Goal: Check status

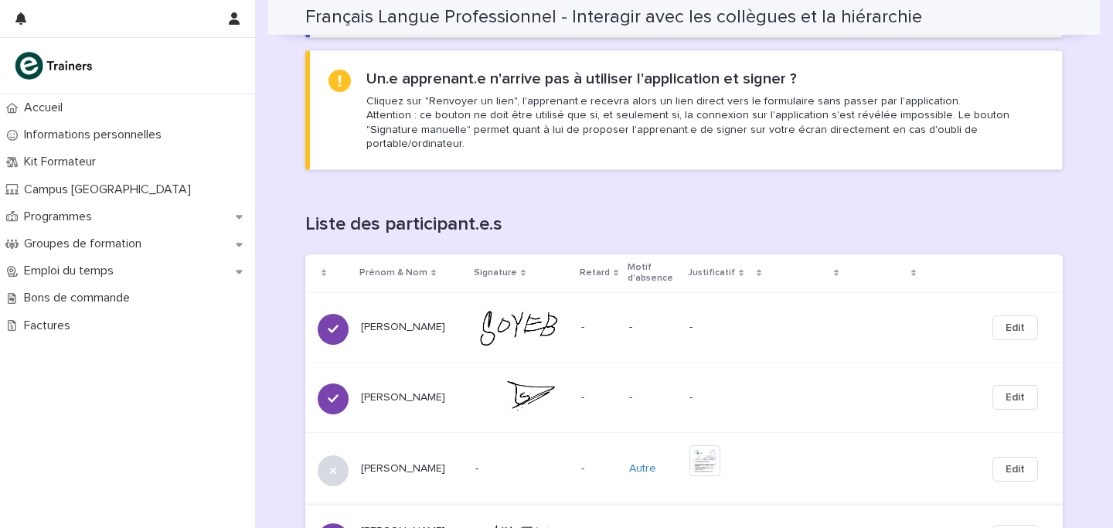
scroll to position [972, 0]
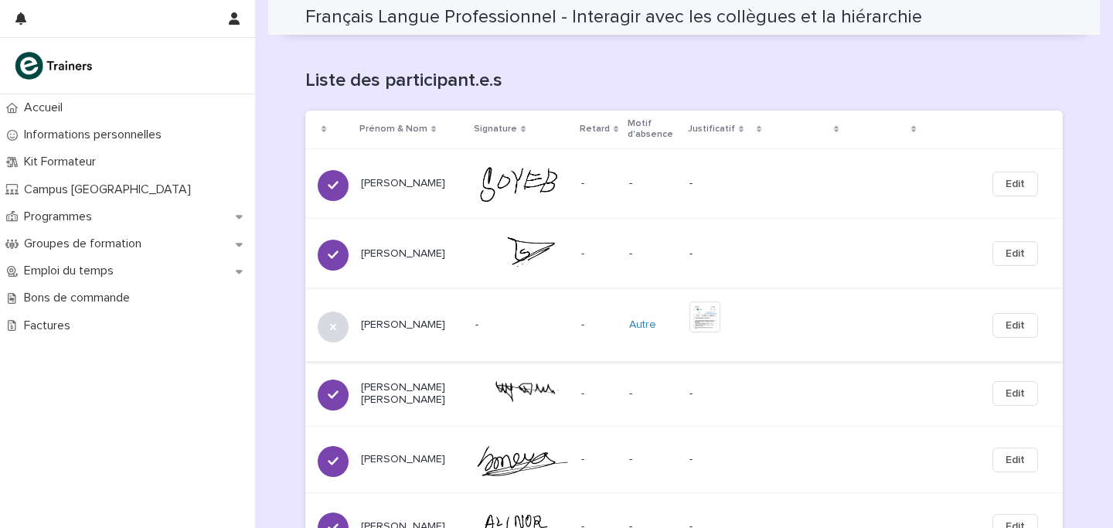
click at [714, 319] on img at bounding box center [704, 316] width 31 height 31
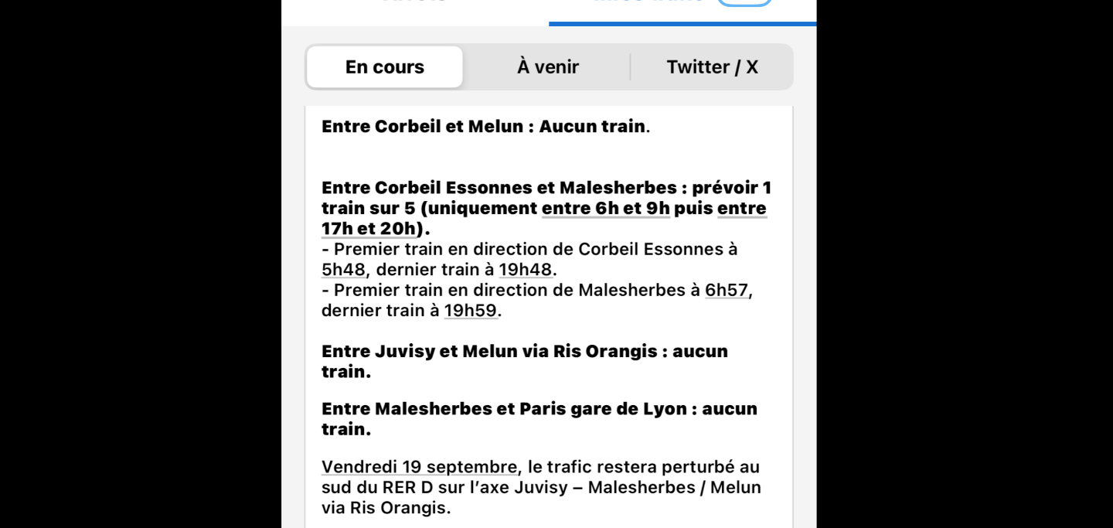
click at [703, 219] on picture at bounding box center [556, 282] width 1113 height 492
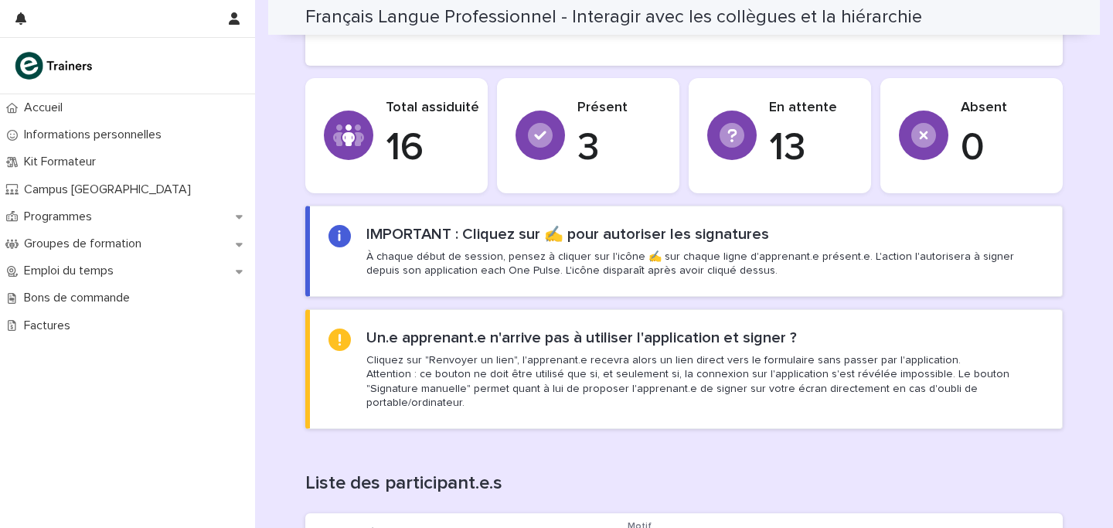
scroll to position [311, 0]
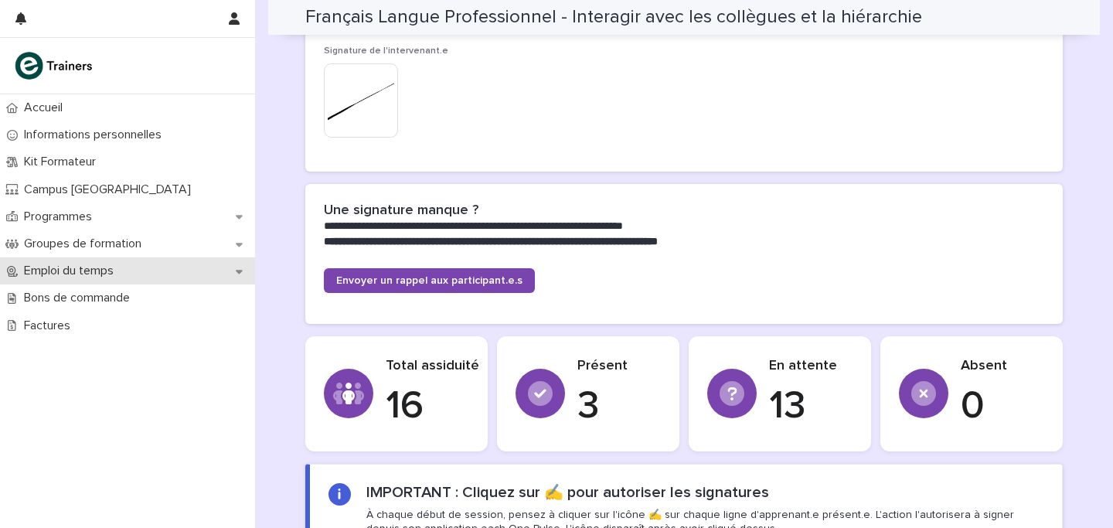
click at [66, 273] on p "Emploi du temps" at bounding box center [72, 271] width 108 height 15
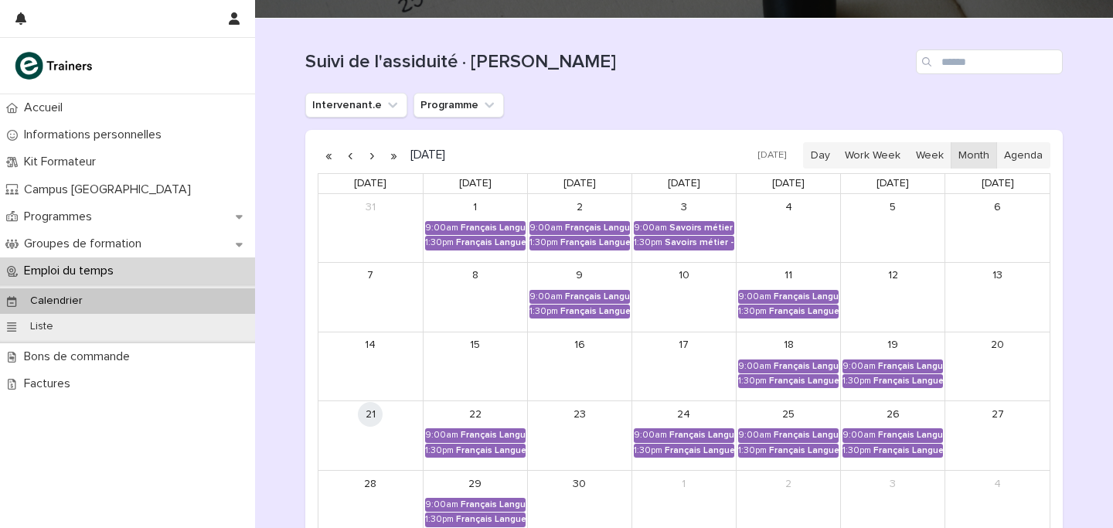
scroll to position [211, 0]
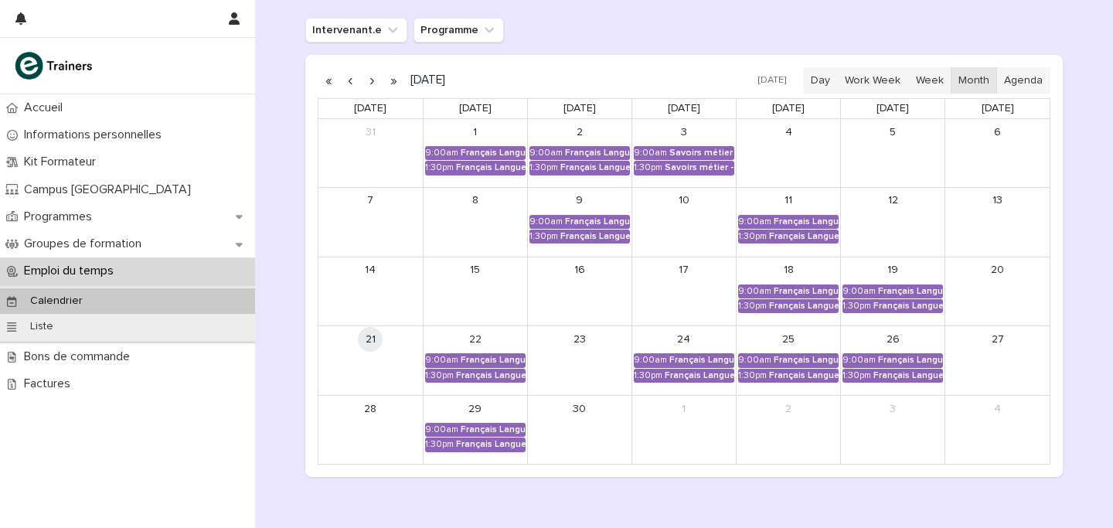
click at [368, 83] on button "button" at bounding box center [372, 80] width 22 height 25
